Goal: Task Accomplishment & Management: Manage account settings

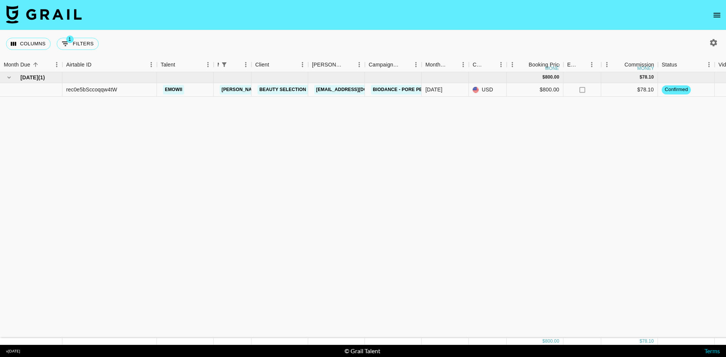
click at [173, 155] on div "[DATE] ( 1 ) $ 800.00 $ 78.10 rec0e5bSccoqqw4tW emowii [PERSON_NAME][EMAIL_ADDR…" at bounding box center [627, 205] width 1255 height 266
click at [680, 90] on span "confirmed" at bounding box center [675, 89] width 29 height 7
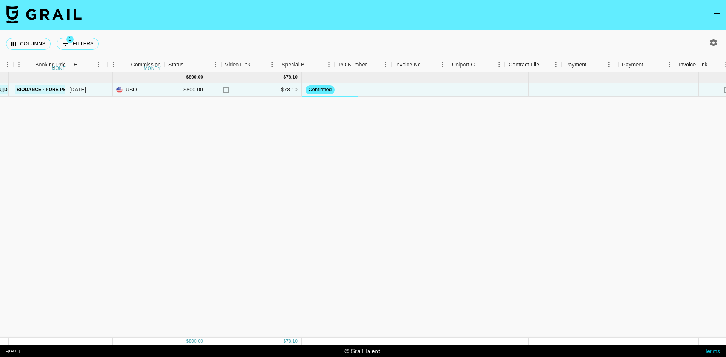
scroll to position [0, 529]
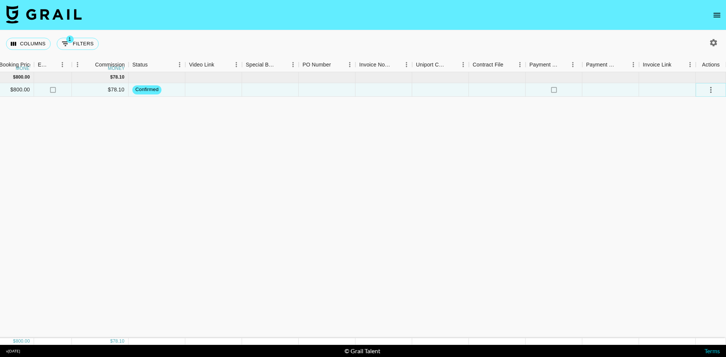
click at [713, 90] on icon "select merge strategy" at bounding box center [710, 89] width 9 height 9
click at [508, 141] on div "[DATE] ( 1 ) $ 800.00 $ 78.10 rec0e5bSccoqqw4tW emowii [PERSON_NAME][EMAIL_ADDR…" at bounding box center [98, 205] width 1255 height 266
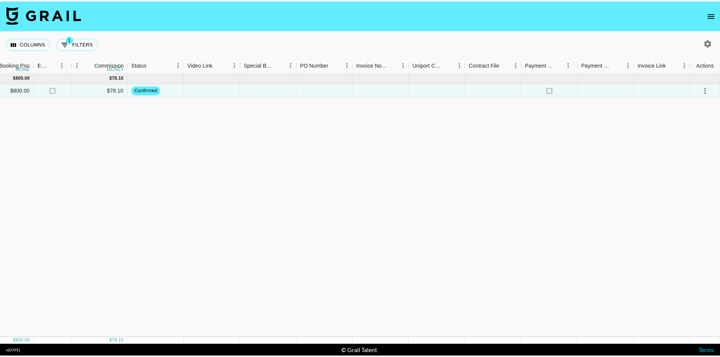
scroll to position [0, 0]
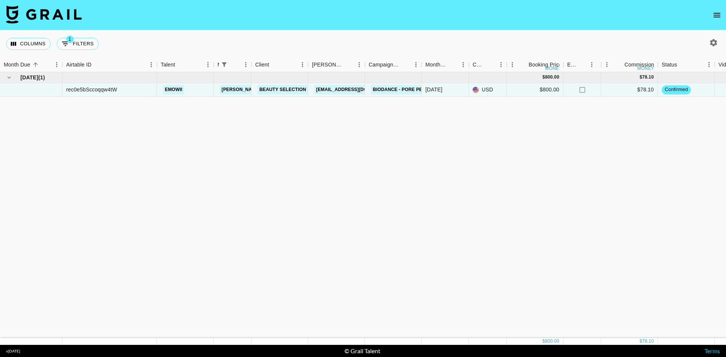
click at [718, 13] on icon "open drawer" at bounding box center [716, 15] width 7 height 5
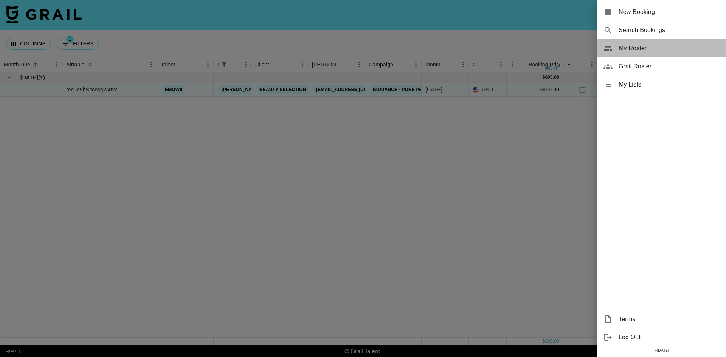
click at [645, 50] on span "My Roster" at bounding box center [668, 48] width 101 height 9
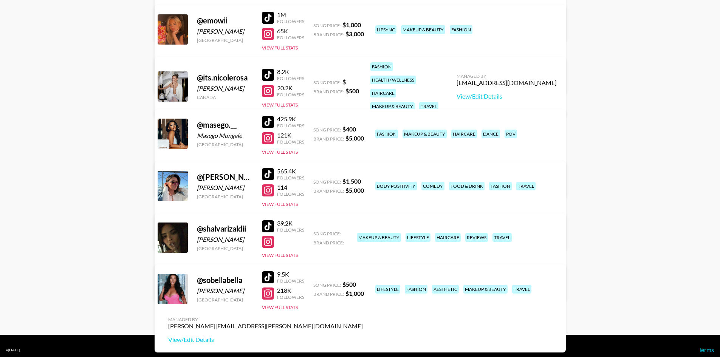
scroll to position [222, 0]
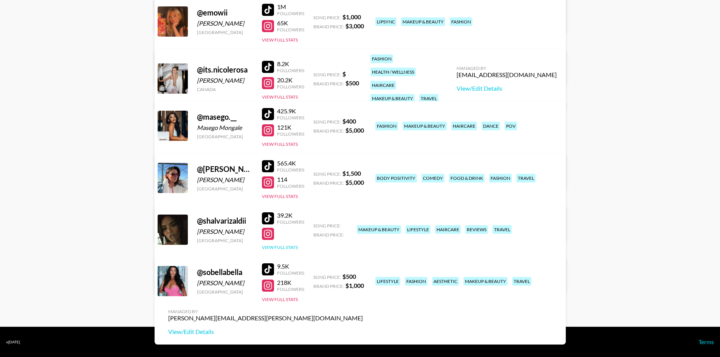
click at [280, 247] on button "View Full Stats" at bounding box center [280, 247] width 36 height 6
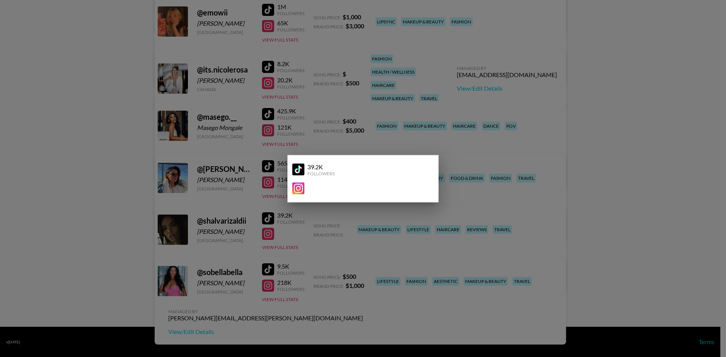
click at [299, 169] on img at bounding box center [298, 170] width 12 height 12
click at [300, 190] on img at bounding box center [298, 188] width 12 height 12
click at [333, 185] on div at bounding box center [359, 188] width 135 height 12
click at [549, 168] on div at bounding box center [363, 178] width 726 height 357
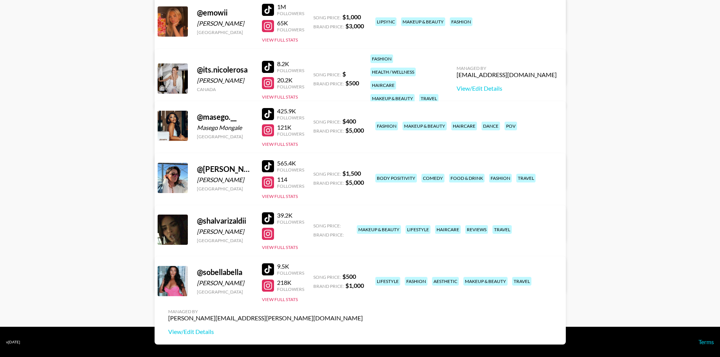
click at [363, 276] on link "View/Edit Details" at bounding box center [265, 280] width 195 height 8
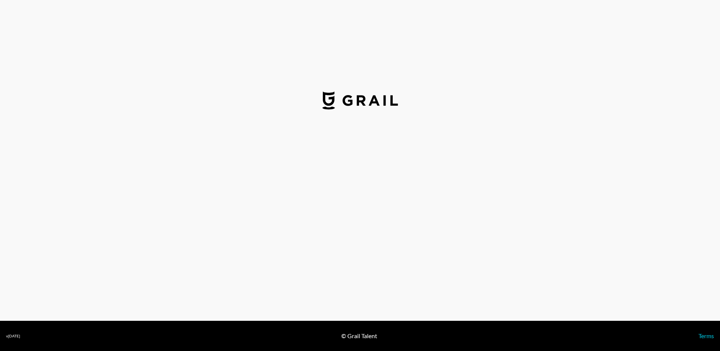
select select "USD"
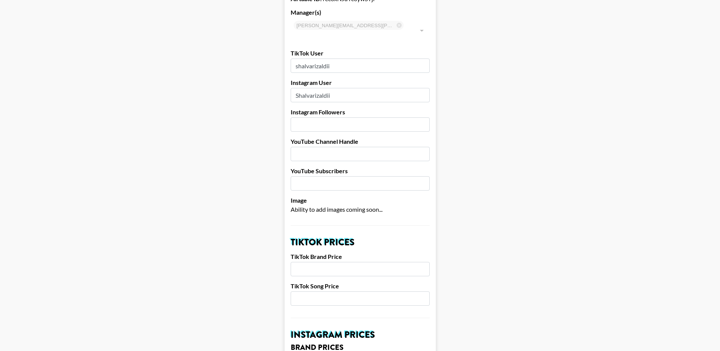
scroll to position [76, 0]
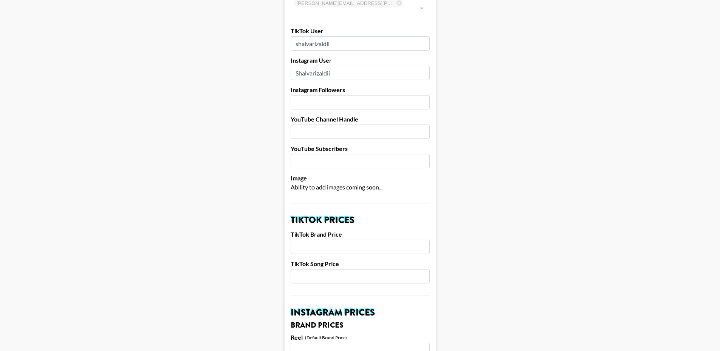
click at [321, 95] on input "number" at bounding box center [360, 102] width 139 height 14
type input "29600"
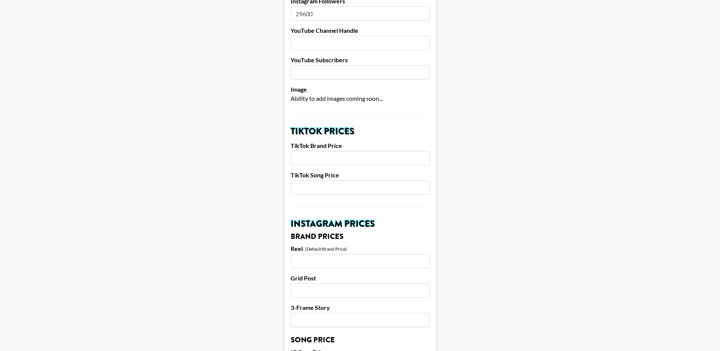
scroll to position [189, 0]
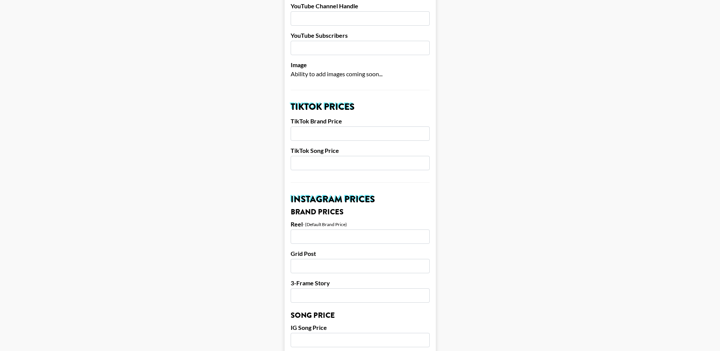
click at [333, 127] on input "number" at bounding box center [360, 134] width 139 height 14
type input "1000"
click at [372, 156] on input "number" at bounding box center [360, 163] width 139 height 14
type input "550"
click at [254, 170] on main "Airtable ID: rec6xNJuYc6ywSYjl Manager(s) juliana.longhi@grail-talent.com ​ Tik…" at bounding box center [360, 328] width 708 height 951
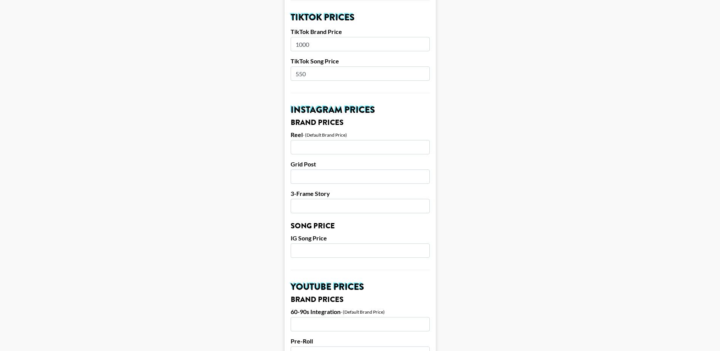
scroll to position [302, 0]
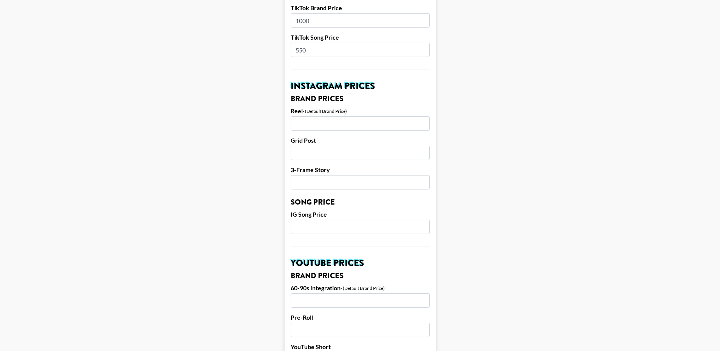
click at [336, 116] on input "number" at bounding box center [360, 123] width 139 height 14
type input "1200"
click at [318, 146] on input "number" at bounding box center [360, 153] width 139 height 14
type input "800"
click at [381, 166] on div "3-Frame Story" at bounding box center [360, 177] width 139 height 23
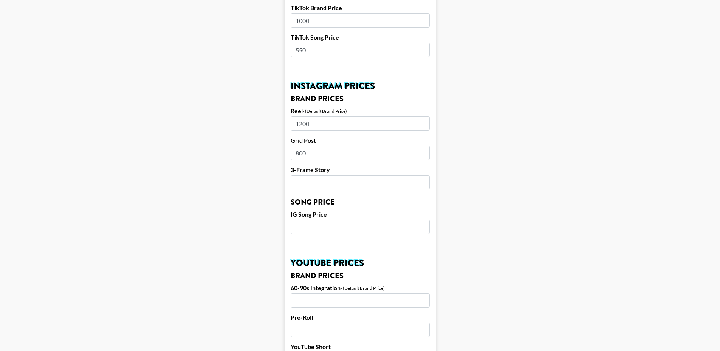
click at [381, 175] on input "number" at bounding box center [360, 182] width 139 height 14
type input "500"
click at [218, 199] on main "Airtable ID: rec6xNJuYc6ywSYjl Manager(s) juliana.longhi@grail-talent.com ​ Tik…" at bounding box center [360, 215] width 708 height 951
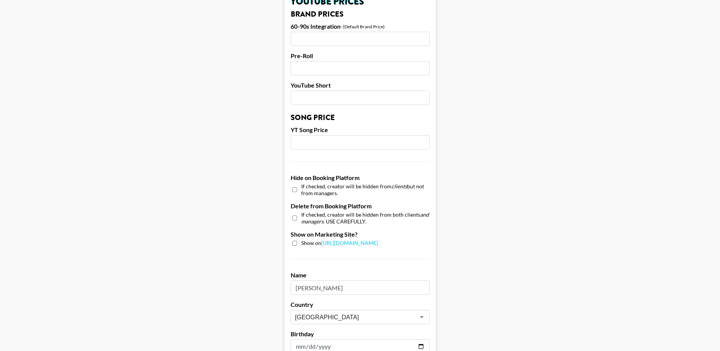
scroll to position [642, 0]
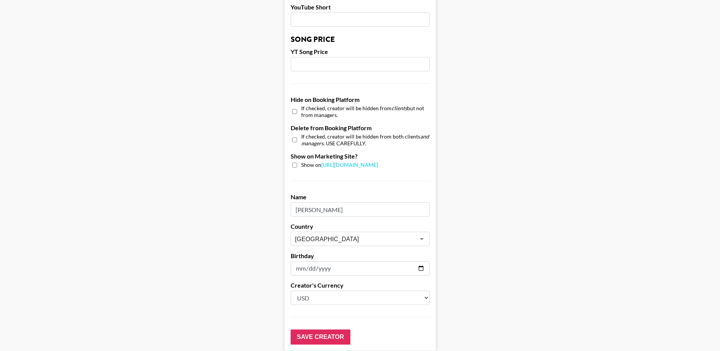
click at [297, 163] on input "checkbox" at bounding box center [294, 165] width 5 height 5
checkbox input "true"
click at [330, 330] on input "Save Creator" at bounding box center [321, 337] width 60 height 15
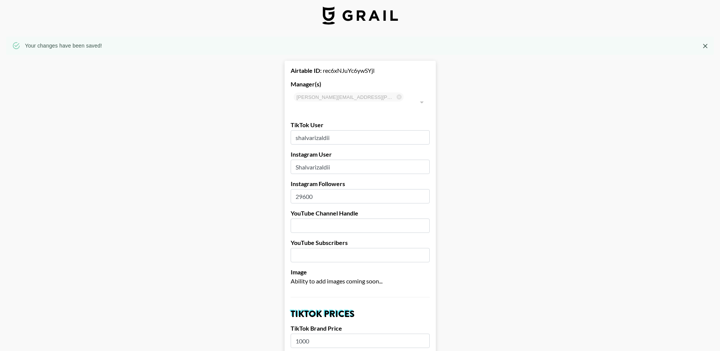
scroll to position [0, 0]
